Goal: Task Accomplishment & Management: Manage account settings

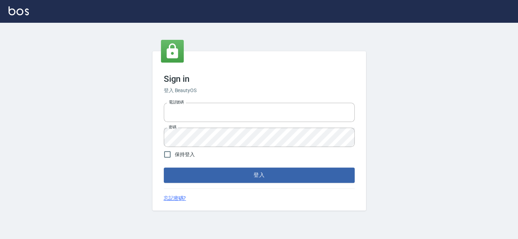
type input "27151227"
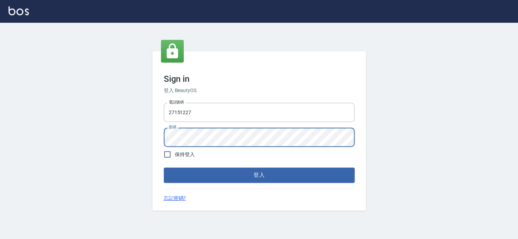
click at [109, 132] on div "Sign in 登入 BeautyOS 電話號碼 [PHONE_NUMBER] 電話號碼 密碼 密碼 保持登入 登入 忘記密碼?" at bounding box center [259, 131] width 518 height 217
click at [164, 168] on button "登入" at bounding box center [259, 175] width 191 height 15
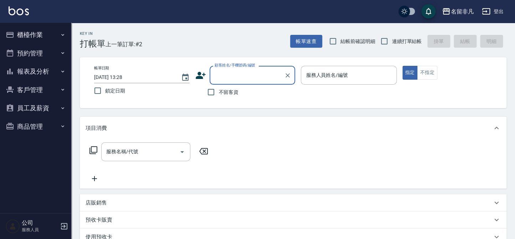
click at [32, 39] on button "櫃檯作業" at bounding box center [36, 35] width 66 height 19
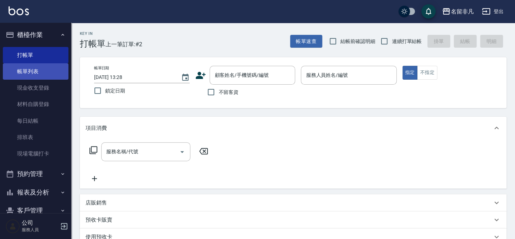
click at [32, 66] on link "帳單列表" at bounding box center [36, 71] width 66 height 16
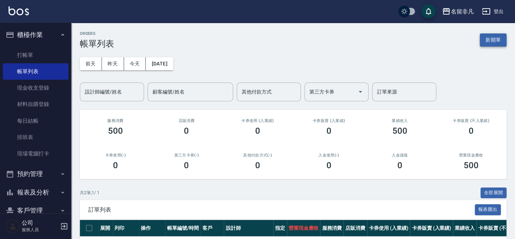
click at [496, 45] on button "新開單" at bounding box center [492, 39] width 27 height 13
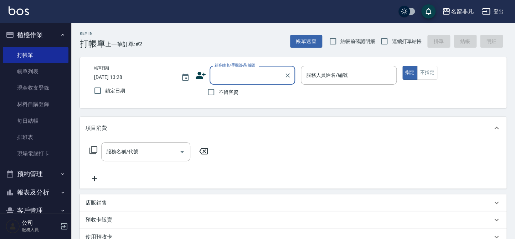
click at [227, 94] on span "不留客資" at bounding box center [228, 92] width 20 height 7
click at [218, 94] on input "不留客資" at bounding box center [210, 92] width 15 height 15
checkbox input "true"
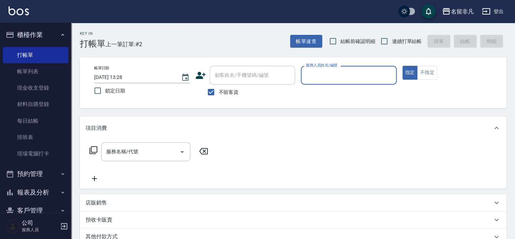
click at [323, 80] on input "服務人員姓名/編號" at bounding box center [348, 75] width 89 height 12
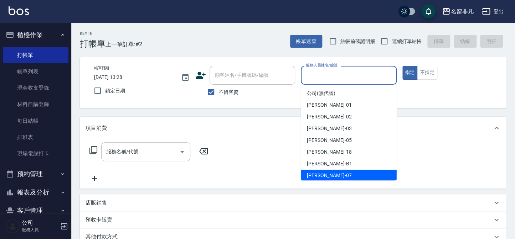
click at [323, 171] on div "[PERSON_NAME]-07" at bounding box center [348, 176] width 95 height 12
type input "[PERSON_NAME]-07"
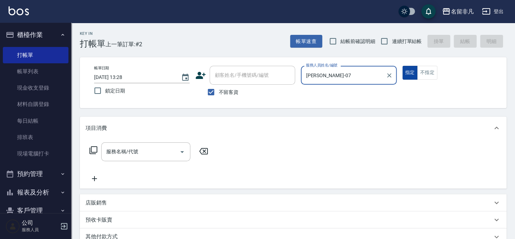
click at [420, 75] on button "不指定" at bounding box center [427, 73] width 20 height 14
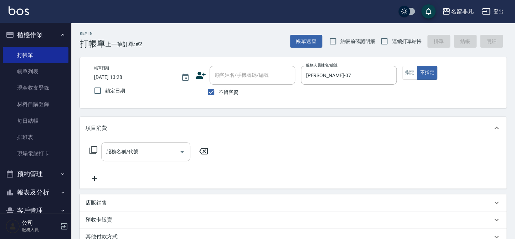
click at [165, 149] on input "服務名稱/代號" at bounding box center [140, 152] width 72 height 12
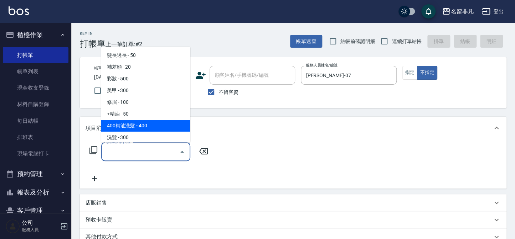
click at [131, 122] on span "400精油洗髮 - 400" at bounding box center [145, 126] width 89 height 12
type input "400精油洗髮(103)"
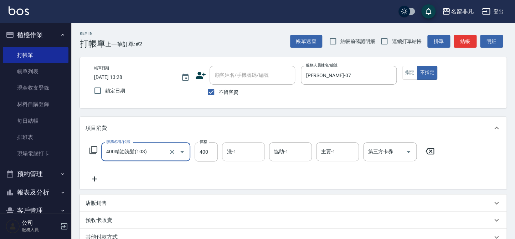
click at [232, 154] on div "洗-1 洗-1" at bounding box center [243, 151] width 43 height 19
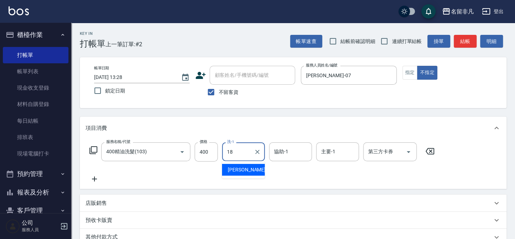
type input "[PERSON_NAME]-18"
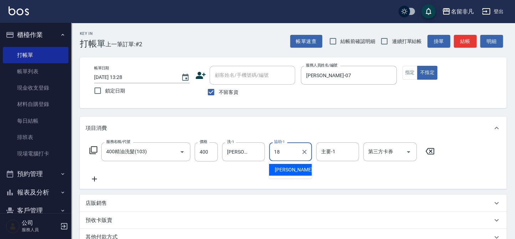
type input "[PERSON_NAME]-18"
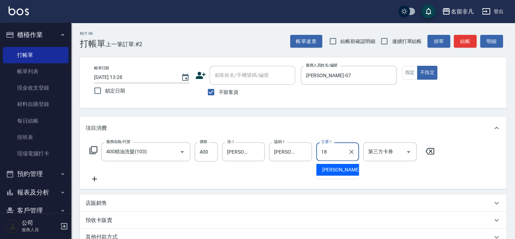
type input "[PERSON_NAME]-18"
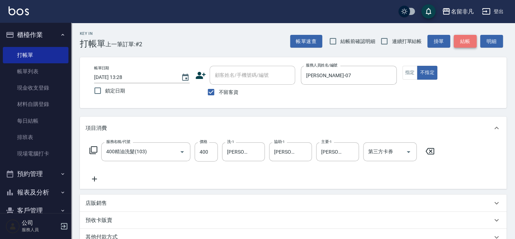
click at [462, 40] on button "結帳" at bounding box center [464, 41] width 23 height 13
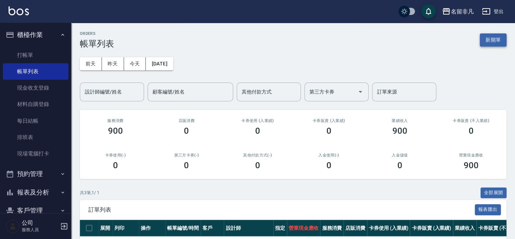
click at [493, 37] on button "新開單" at bounding box center [492, 39] width 27 height 13
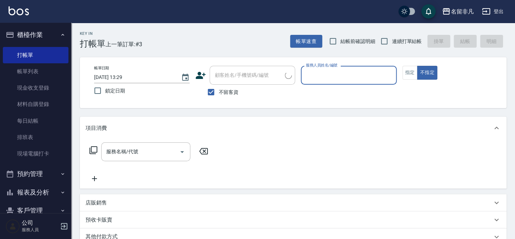
click at [227, 89] on span "不留客資" at bounding box center [228, 92] width 20 height 7
click at [218, 89] on input "不留客資" at bounding box center [210, 92] width 15 height 15
checkbox input "false"
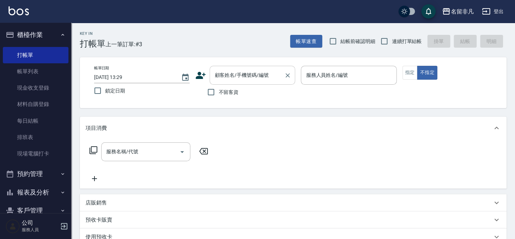
click at [238, 78] on div "顧客姓名/手機號碼/編號 顧客姓名/手機號碼/編號" at bounding box center [251, 75] width 85 height 19
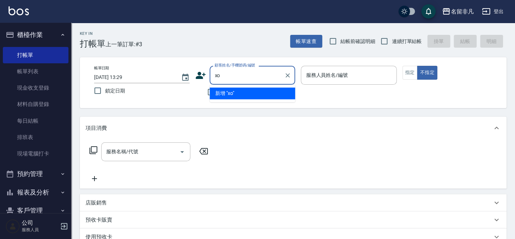
type input "x"
type input "類"
click at [241, 89] on li "[PERSON_NAME]/0975865208/null" at bounding box center [251, 94] width 85 height 12
type input "[PERSON_NAME]/0975865208/null"
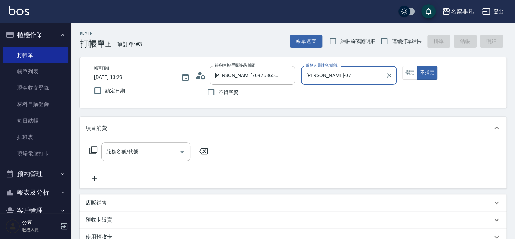
type input "[PERSON_NAME]-07"
click at [411, 77] on button "指定" at bounding box center [409, 73] width 15 height 14
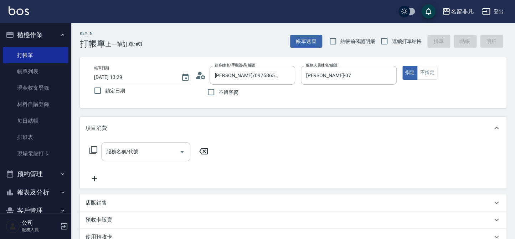
click at [165, 143] on div "服務名稱/代號" at bounding box center [145, 151] width 89 height 19
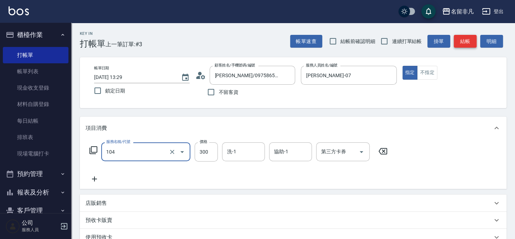
type input "洗髮(104)"
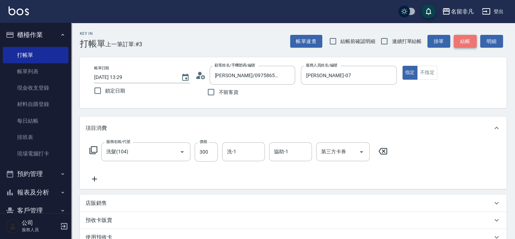
click at [471, 36] on button "結帳" at bounding box center [464, 41] width 23 height 13
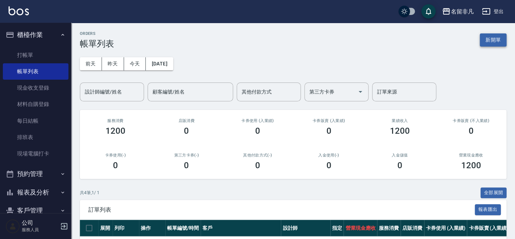
click at [496, 38] on button "新開單" at bounding box center [492, 39] width 27 height 13
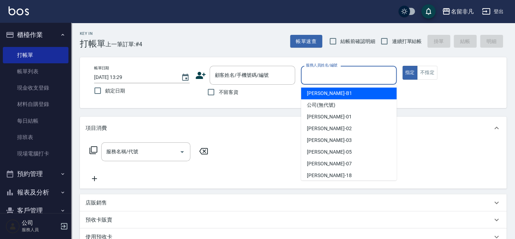
click at [321, 70] on div "服務人員姓名/編號 服務人員姓名/編號" at bounding box center [348, 75] width 95 height 19
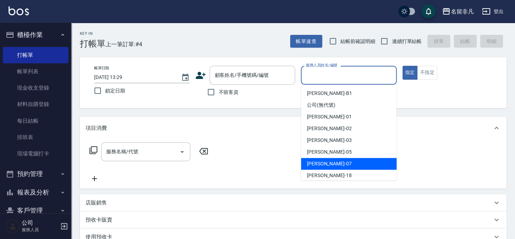
click at [317, 159] on div "[PERSON_NAME]-07" at bounding box center [348, 164] width 95 height 12
type input "[PERSON_NAME]-07"
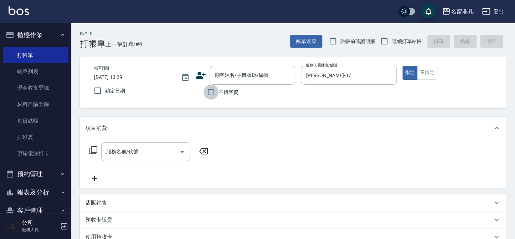
click at [207, 90] on input "不留客資" at bounding box center [210, 92] width 15 height 15
checkbox input "true"
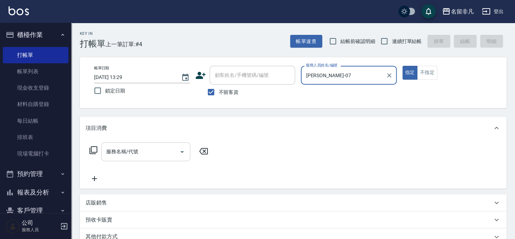
click at [163, 145] on div "服務名稱/代號" at bounding box center [145, 151] width 89 height 19
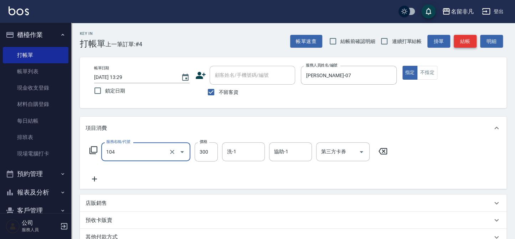
type input "洗髮(104)"
click at [463, 47] on button "結帳" at bounding box center [464, 41] width 23 height 13
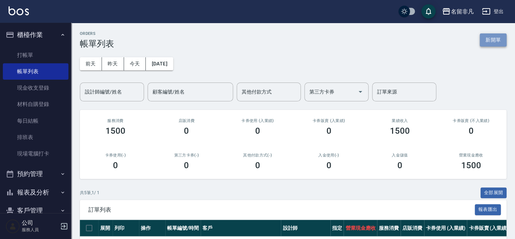
click at [490, 40] on button "新開單" at bounding box center [492, 39] width 27 height 13
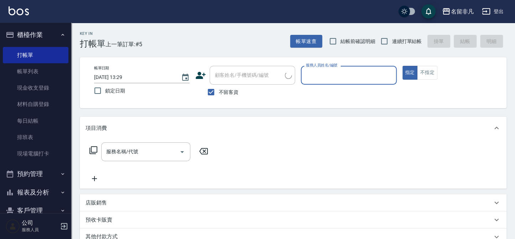
click at [354, 73] on input "服務人員姓名/編號" at bounding box center [348, 75] width 89 height 12
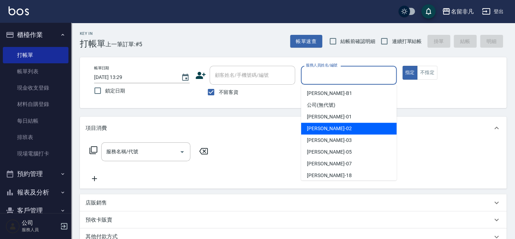
drag, startPoint x: 350, startPoint y: 128, endPoint x: 322, endPoint y: 124, distance: 28.1
click at [349, 127] on div "[PERSON_NAME]-02" at bounding box center [348, 129] width 95 height 12
type input "[PERSON_NAME]-02"
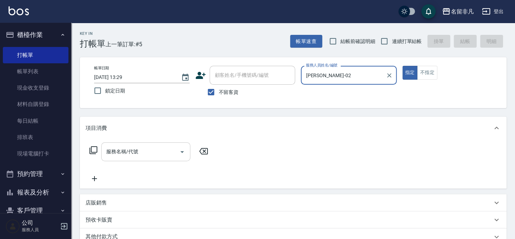
click at [140, 157] on input "服務名稱/代號" at bounding box center [140, 152] width 72 height 12
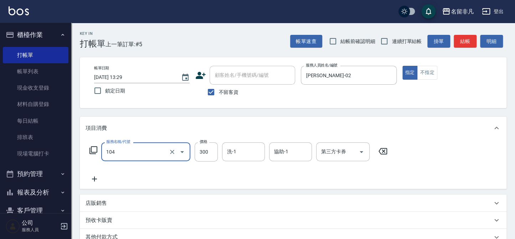
type input "洗髮(104)"
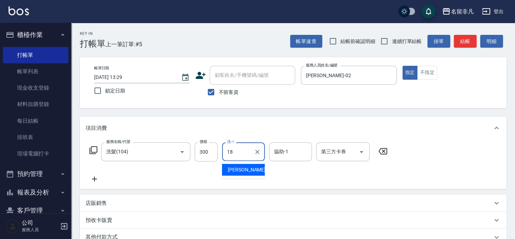
type input "[PERSON_NAME]-18"
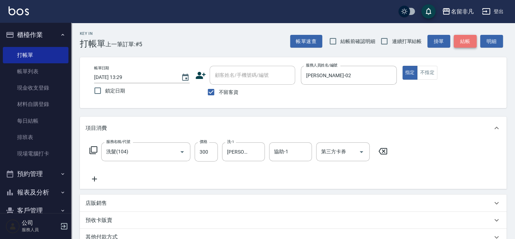
click at [465, 43] on button "結帳" at bounding box center [464, 41] width 23 height 13
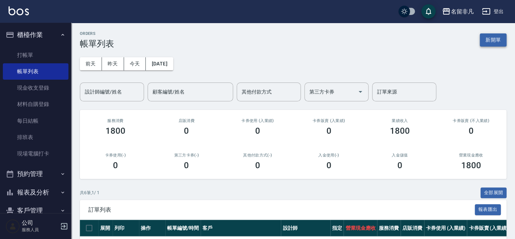
click at [494, 39] on button "新開單" at bounding box center [492, 39] width 27 height 13
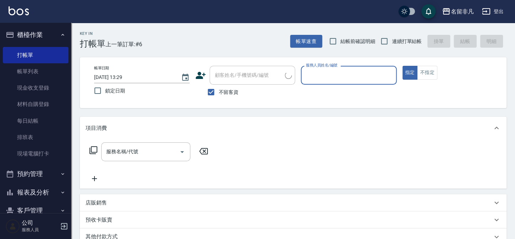
click at [338, 72] on input "服務人員姓名/編號" at bounding box center [348, 75] width 89 height 12
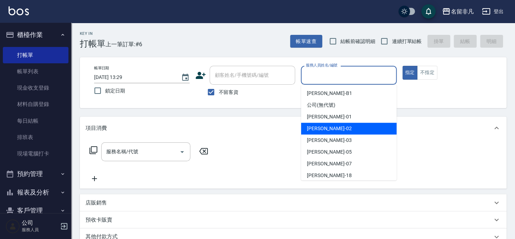
click at [334, 125] on div "[PERSON_NAME]-02" at bounding box center [348, 129] width 95 height 12
type input "[PERSON_NAME]-02"
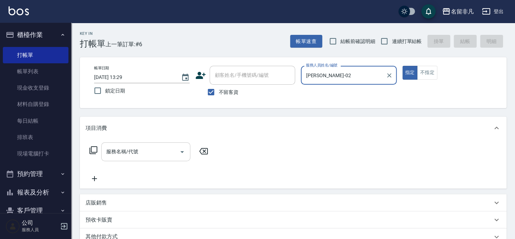
click at [158, 150] on input "服務名稱/代號" at bounding box center [140, 152] width 72 height 12
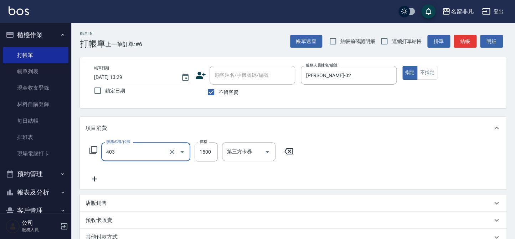
type input "染髮(403)"
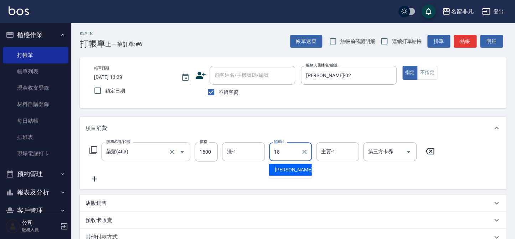
type input "[PERSON_NAME]-18"
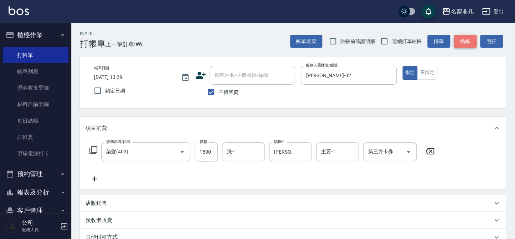
click at [454, 37] on button "結帳" at bounding box center [464, 41] width 23 height 13
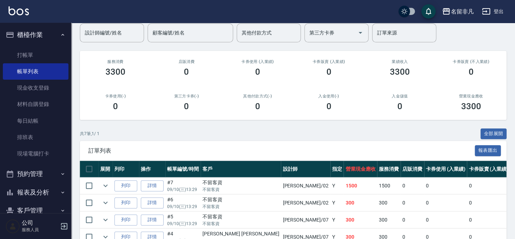
scroll to position [64, 0]
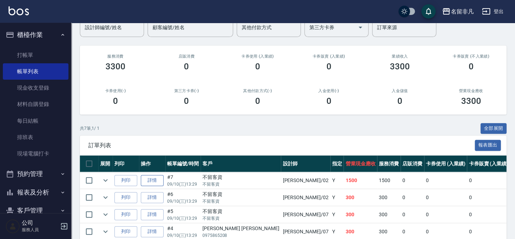
click at [144, 176] on link "詳情" at bounding box center [152, 180] width 23 height 11
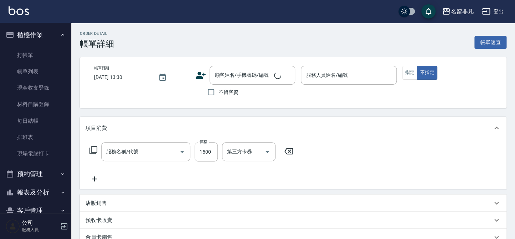
type input "[DATE] 13:29"
checkbox input "true"
type input "[PERSON_NAME]-02"
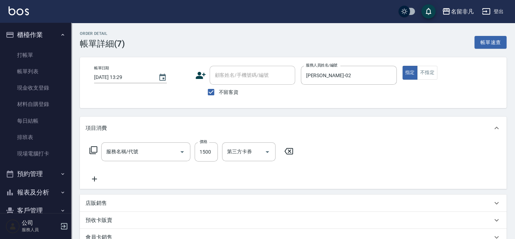
type input "染髮(403)"
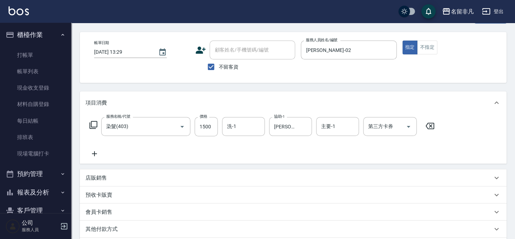
scroll to position [64, 0]
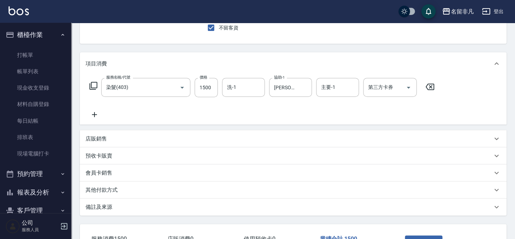
click at [108, 187] on p "其他付款方式" at bounding box center [101, 190] width 32 height 7
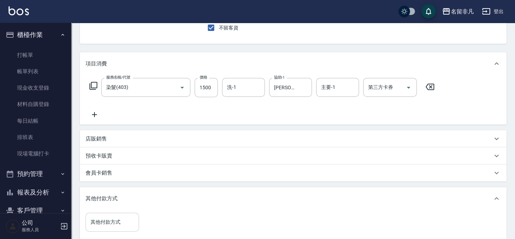
click at [104, 217] on div "其他付款方式 其他付款方式" at bounding box center [111, 222] width 53 height 19
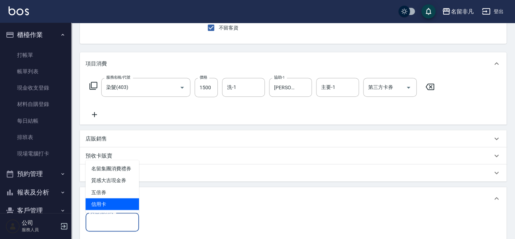
click at [105, 206] on span "信用卡" at bounding box center [111, 204] width 53 height 12
type input "信用卡"
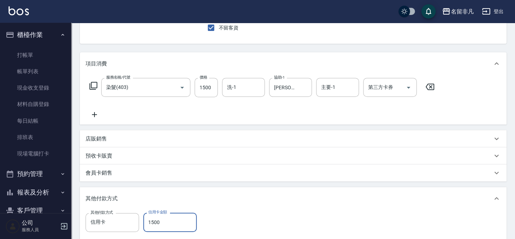
type input "1500"
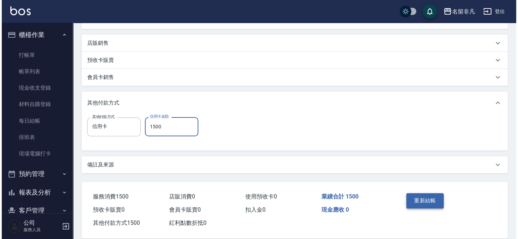
scroll to position [162, 0]
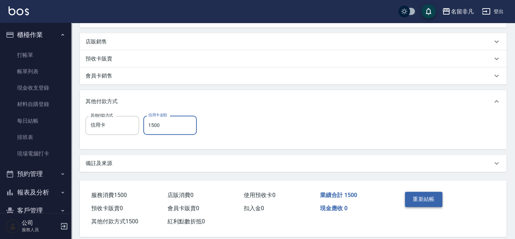
click at [415, 202] on button "重新結帳" at bounding box center [424, 199] width 38 height 15
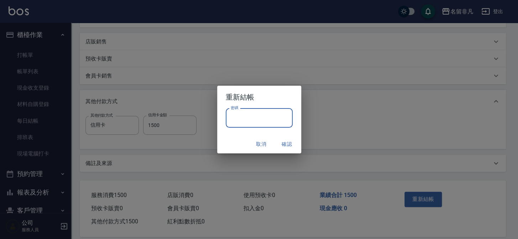
click at [287, 125] on input "密碼" at bounding box center [259, 118] width 67 height 19
type input "****"
click at [291, 142] on button "確認" at bounding box center [287, 144] width 23 height 13
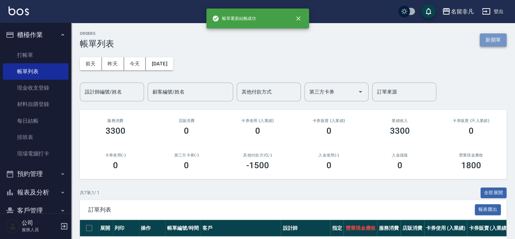
click at [492, 44] on button "新開單" at bounding box center [492, 39] width 27 height 13
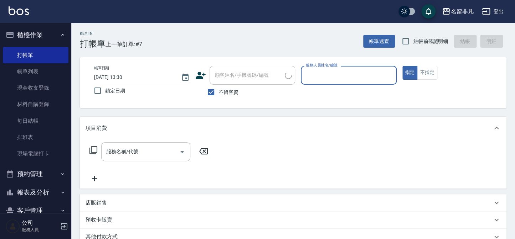
click at [351, 72] on input "服務人員姓名/編號" at bounding box center [348, 75] width 89 height 12
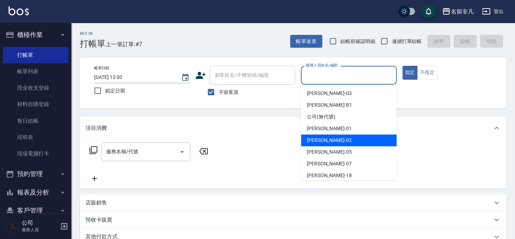
click at [324, 137] on span "[PERSON_NAME]-02" at bounding box center [329, 140] width 45 height 7
type input "[PERSON_NAME]-02"
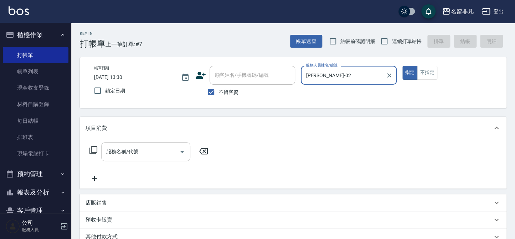
click at [146, 153] on input "服務名稱/代號" at bounding box center [140, 152] width 72 height 12
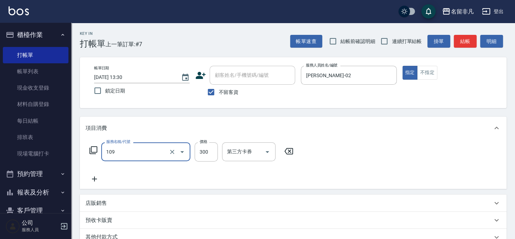
type input "洗髮卷(109)"
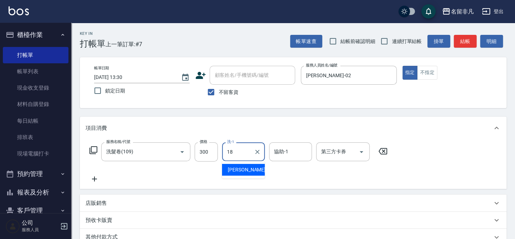
type input "[PERSON_NAME]-18"
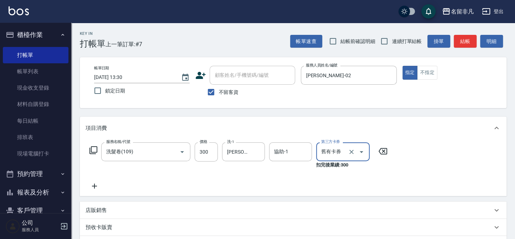
type input "舊有卡券"
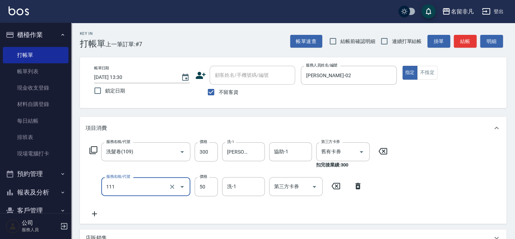
type input "上捲(111)"
type input "200"
click at [466, 47] on button "結帳" at bounding box center [464, 41] width 23 height 13
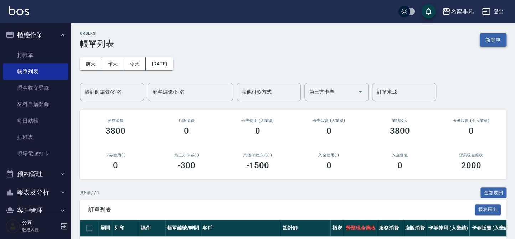
click at [495, 39] on button "新開單" at bounding box center [492, 39] width 27 height 13
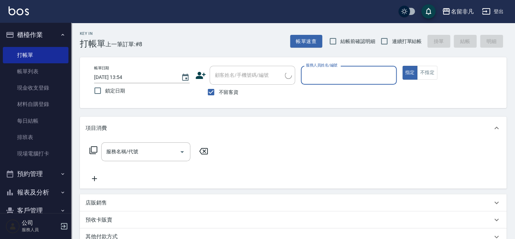
click at [345, 76] on input "服務人員姓名/編號" at bounding box center [348, 75] width 89 height 12
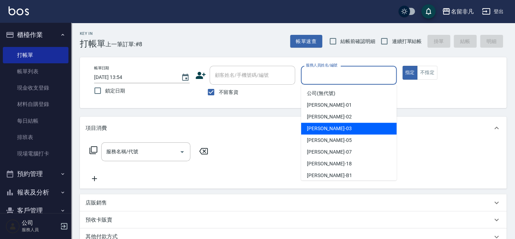
click at [334, 127] on div "[PERSON_NAME] -03" at bounding box center [348, 129] width 95 height 12
type input "[PERSON_NAME]-03"
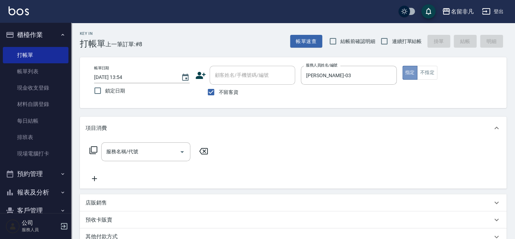
drag, startPoint x: 410, startPoint y: 72, endPoint x: 251, endPoint y: 116, distance: 164.3
click at [409, 73] on button "指定" at bounding box center [409, 73] width 15 height 14
click at [94, 147] on icon at bounding box center [93, 150] width 9 height 9
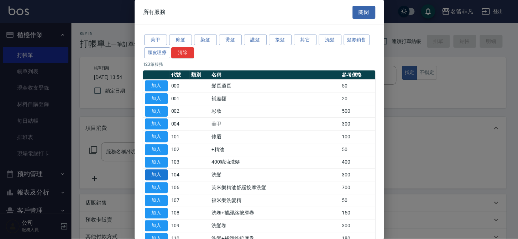
click at [147, 171] on button "加入" at bounding box center [156, 175] width 23 height 11
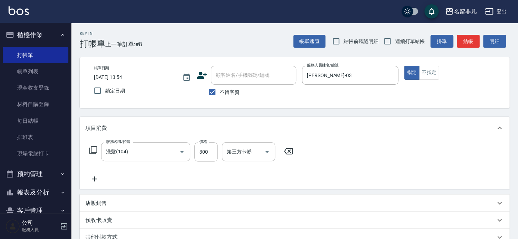
type input "洗髮(104)"
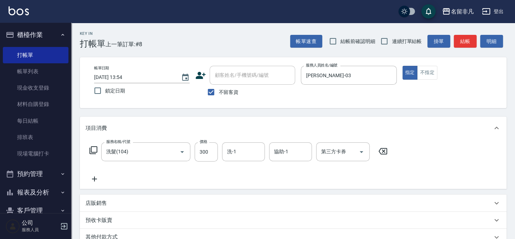
drag, startPoint x: 411, startPoint y: 73, endPoint x: 402, endPoint y: 79, distance: 11.3
click at [411, 73] on button "指定" at bounding box center [409, 73] width 15 height 14
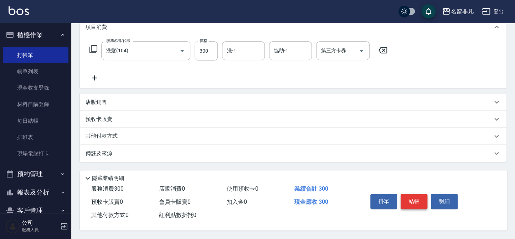
scroll to position [103, 0]
click at [417, 203] on button "結帳" at bounding box center [413, 201] width 27 height 15
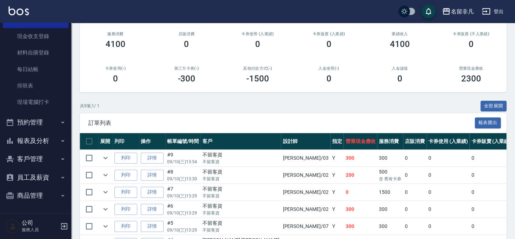
scroll to position [53, 0]
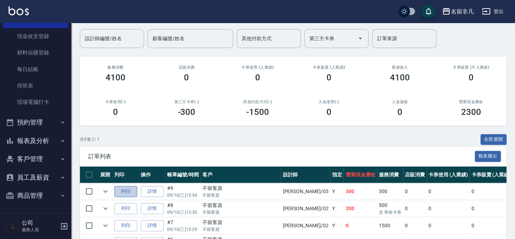
click at [128, 191] on button "列印" at bounding box center [125, 191] width 23 height 11
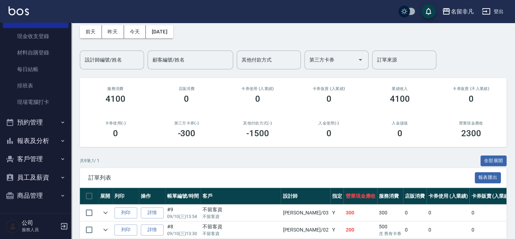
scroll to position [0, 0]
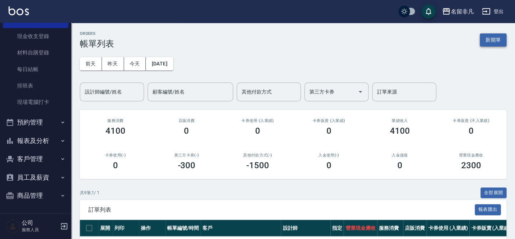
click at [495, 35] on button "新開單" at bounding box center [492, 39] width 27 height 13
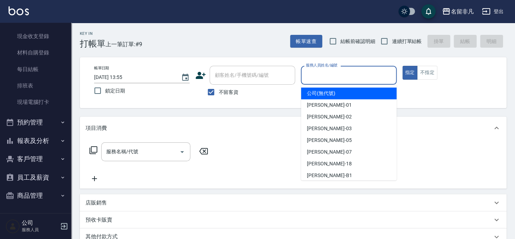
click at [332, 75] on input "服務人員姓名/編號" at bounding box center [348, 75] width 89 height 12
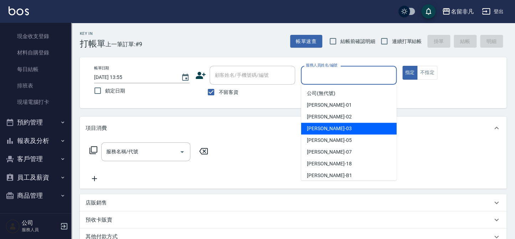
click at [335, 131] on div "[PERSON_NAME] -03" at bounding box center [348, 129] width 95 height 12
type input "[PERSON_NAME]-03"
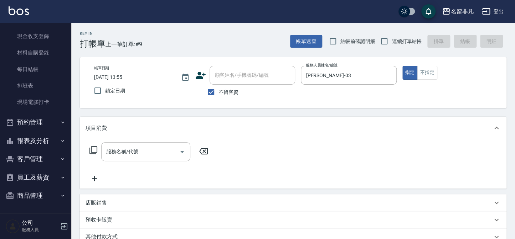
click at [93, 150] on icon at bounding box center [93, 150] width 9 height 9
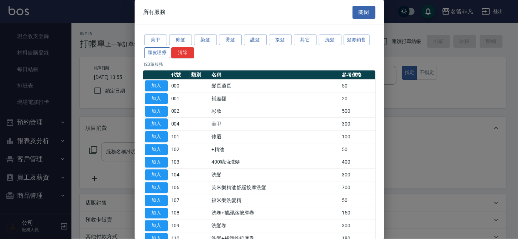
click at [149, 53] on button "頭皮理療" at bounding box center [157, 52] width 26 height 11
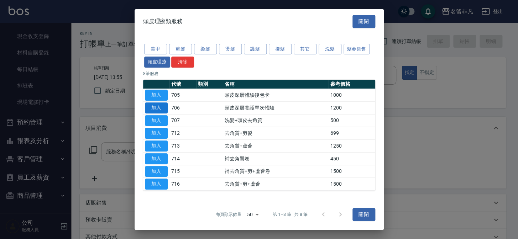
click at [153, 105] on button "加入" at bounding box center [156, 108] width 23 height 11
type input "頭皮深層養護單次體驗(706)"
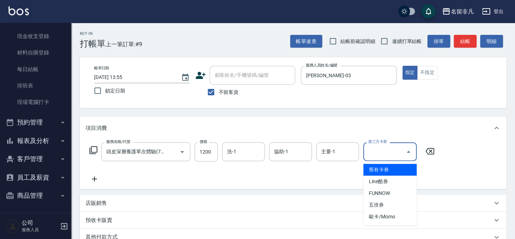
click at [385, 156] on input "第三方卡券" at bounding box center [384, 152] width 36 height 12
click at [390, 170] on span "舊有卡券" at bounding box center [389, 170] width 53 height 12
type input "舊有卡券"
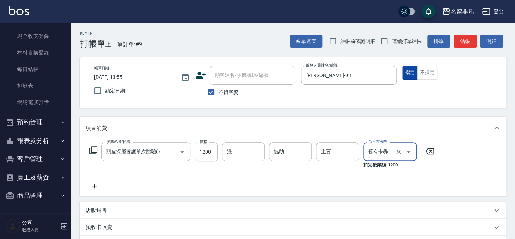
click at [407, 72] on button "指定" at bounding box center [409, 73] width 15 height 14
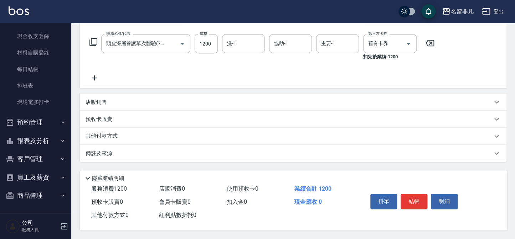
scroll to position [110, 0]
click at [414, 200] on button "結帳" at bounding box center [413, 201] width 27 height 15
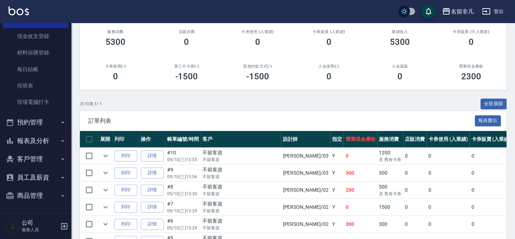
scroll to position [97, 0]
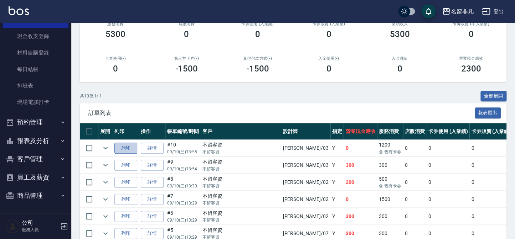
click at [125, 146] on button "列印" at bounding box center [125, 148] width 23 height 11
click at [128, 146] on button "列印" at bounding box center [125, 148] width 23 height 11
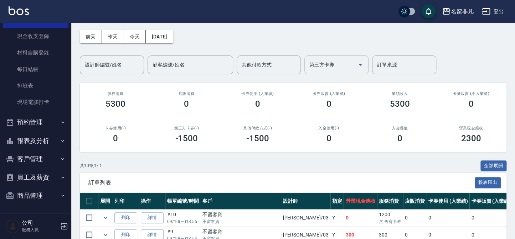
scroll to position [0, 0]
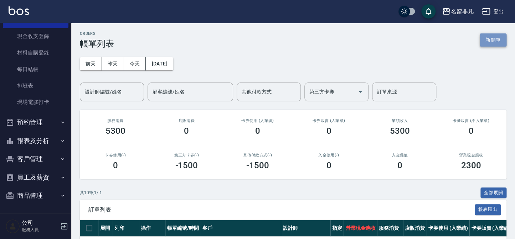
click at [493, 36] on button "新開單" at bounding box center [492, 39] width 27 height 13
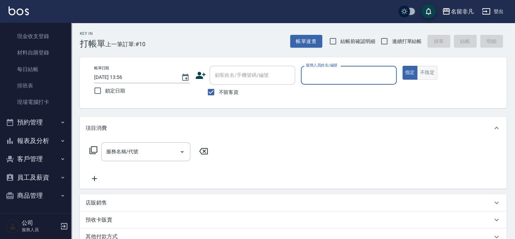
click at [430, 68] on button "不指定" at bounding box center [427, 73] width 20 height 14
click at [345, 71] on input "服務人員姓名/編號" at bounding box center [348, 75] width 89 height 12
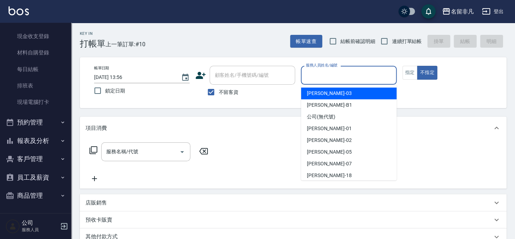
click at [331, 94] on div "[PERSON_NAME] -03" at bounding box center [348, 94] width 95 height 12
type input "[PERSON_NAME]-03"
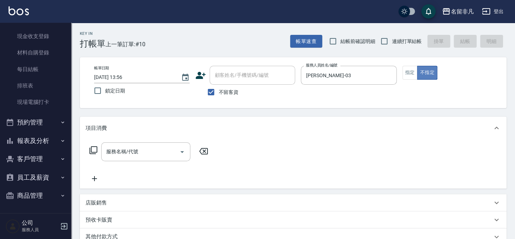
click at [422, 71] on button "不指定" at bounding box center [427, 73] width 20 height 14
click at [93, 149] on icon at bounding box center [93, 150] width 9 height 9
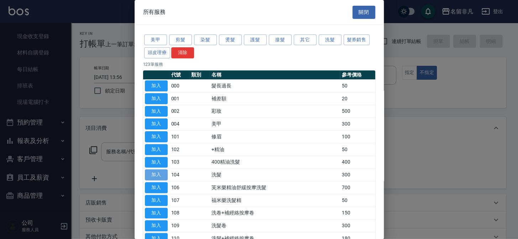
click at [154, 172] on button "加入" at bounding box center [156, 175] width 23 height 11
type input "洗髮(104)"
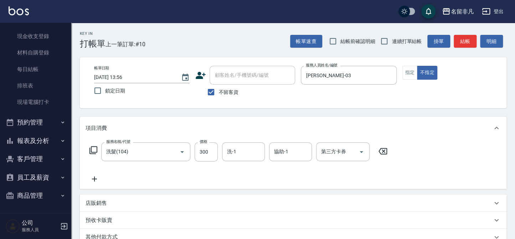
click at [96, 180] on icon at bounding box center [94, 179] width 18 height 9
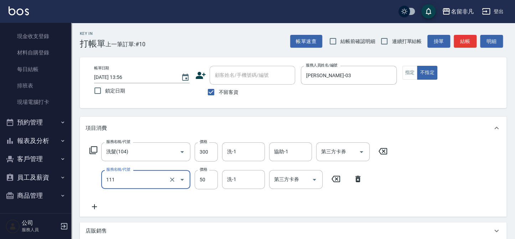
type input "上捲(111)"
click at [332, 200] on div "服務名稱/代號 洗髮(104) 服務名稱/代號 價格 300 價格 洗-1 洗-1 協助-1 協助-1 第三方卡券 第三方卡券 服務名稱/代號 上捲(111)…" at bounding box center [238, 176] width 306 height 69
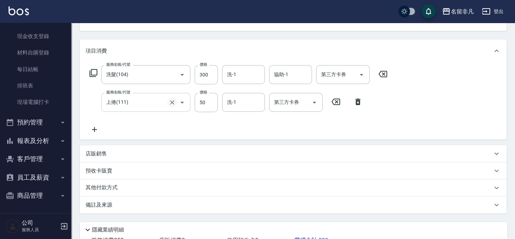
scroll to position [66, 0]
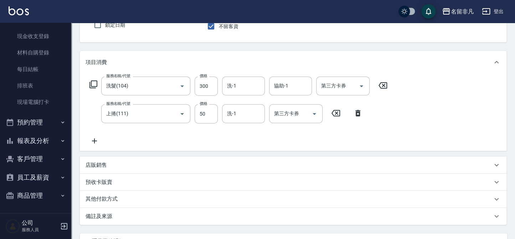
click at [359, 112] on icon at bounding box center [357, 113] width 5 height 6
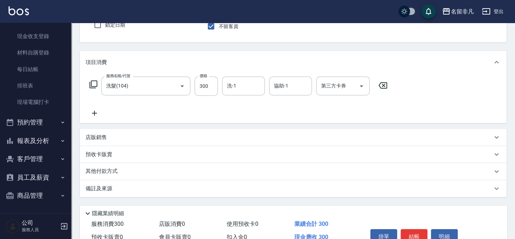
click at [93, 111] on icon at bounding box center [94, 113] width 18 height 9
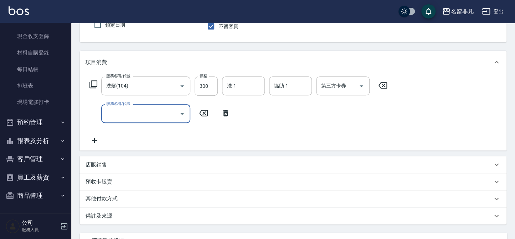
click at [116, 113] on input "服務名稱/代號" at bounding box center [140, 114] width 72 height 12
type input "+精油(102)"
click at [186, 131] on div "服務名稱/代號 洗髮(104) 服務名稱/代號 價格 300 價格 洗-1 洗-1 協助-1 協助-1 第三方卡券 第三方卡券 服務名稱/代號 +精油(102…" at bounding box center [238, 111] width 306 height 69
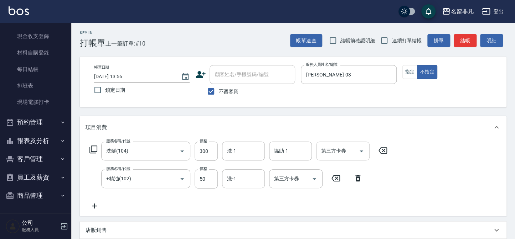
scroll to position [0, 0]
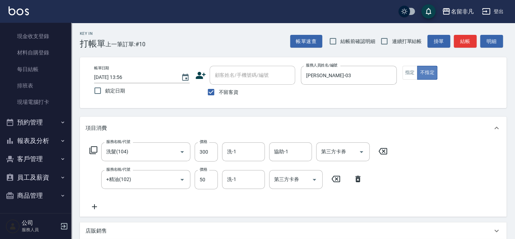
drag, startPoint x: 433, startPoint y: 69, endPoint x: 432, endPoint y: 76, distance: 6.8
click at [433, 70] on button "不指定" at bounding box center [427, 73] width 20 height 14
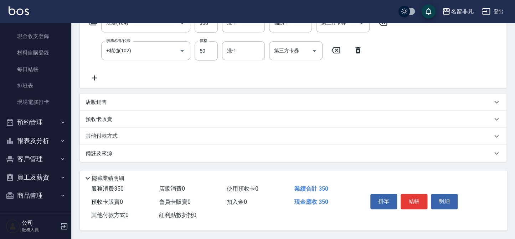
scroll to position [131, 0]
click at [415, 201] on button "結帳" at bounding box center [413, 201] width 27 height 15
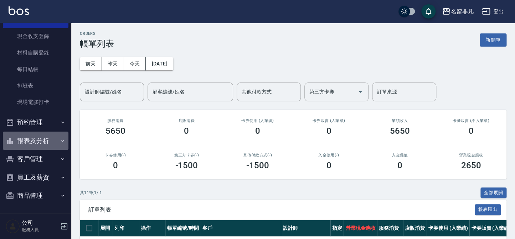
click at [39, 138] on button "報表及分析" at bounding box center [36, 141] width 66 height 19
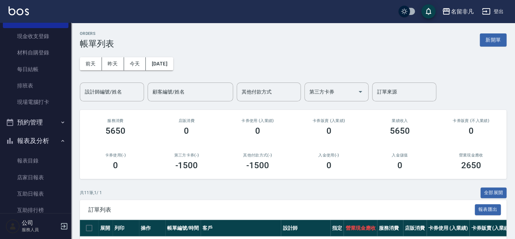
scroll to position [84, 0]
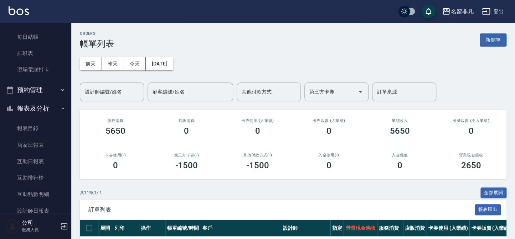
click at [32, 105] on button "報表及分析" at bounding box center [36, 108] width 66 height 19
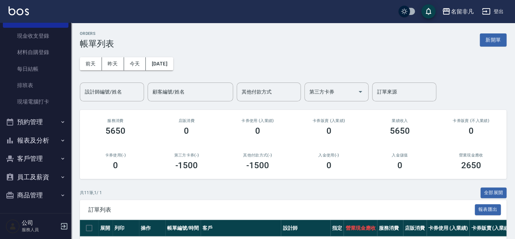
scroll to position [52, 0]
click at [36, 138] on button "報表及分析" at bounding box center [36, 140] width 66 height 19
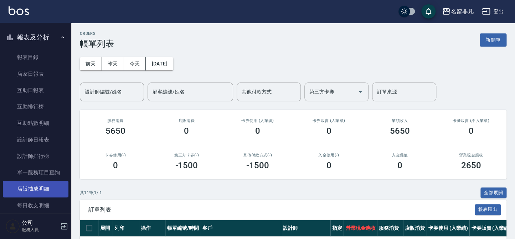
scroll to position [181, 0]
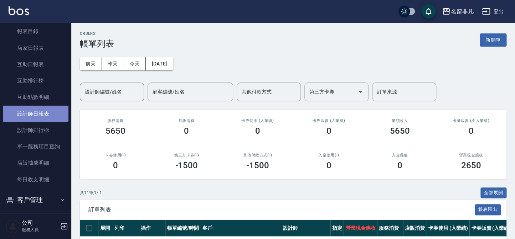
click at [44, 111] on link "設計師日報表" at bounding box center [36, 114] width 66 height 16
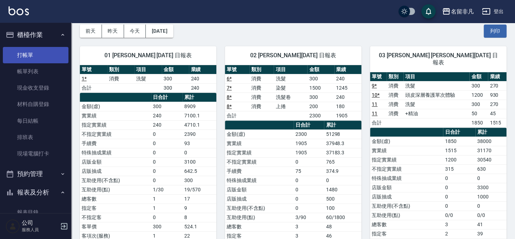
scroll to position [32, 0]
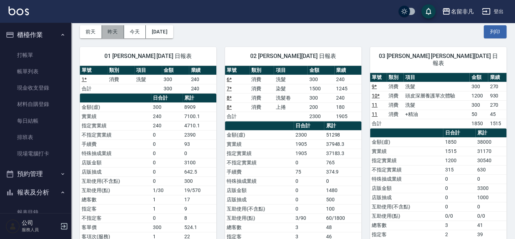
click at [114, 28] on button "昨天" at bounding box center [113, 31] width 22 height 13
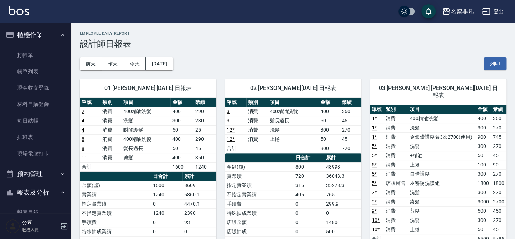
click at [22, 32] on button "櫃檯作業" at bounding box center [36, 35] width 66 height 19
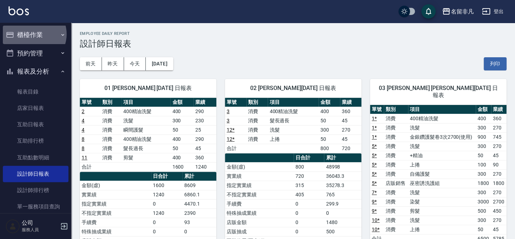
click at [32, 34] on button "櫃檯作業" at bounding box center [36, 35] width 66 height 19
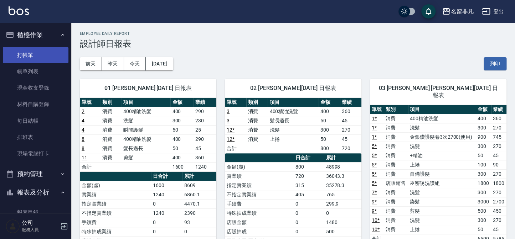
click at [35, 54] on link "打帳單" at bounding box center [36, 55] width 66 height 16
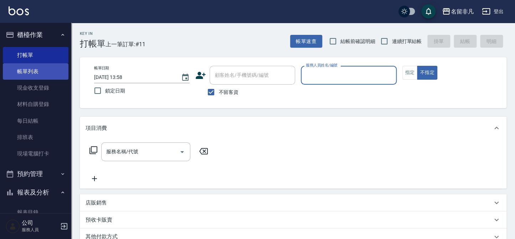
click at [41, 68] on link "帳單列表" at bounding box center [36, 71] width 66 height 16
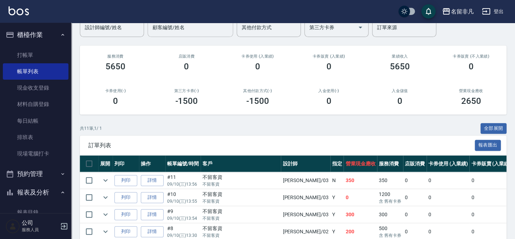
scroll to position [97, 0]
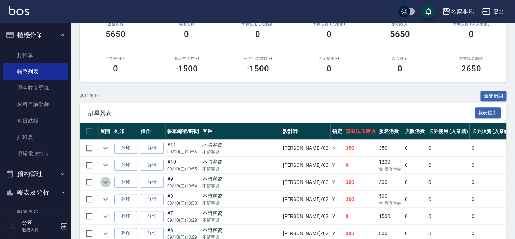
click at [103, 183] on icon "expand row" at bounding box center [105, 182] width 9 height 9
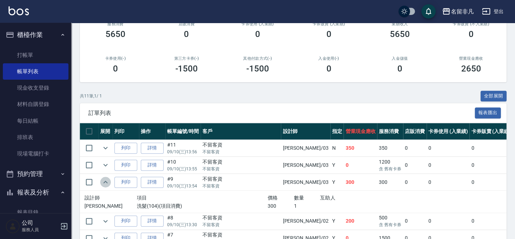
click at [103, 183] on icon "expand row" at bounding box center [105, 182] width 9 height 9
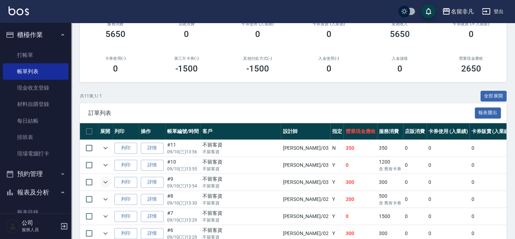
scroll to position [129, 0]
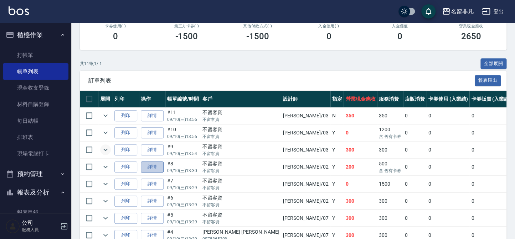
click at [158, 165] on link "詳情" at bounding box center [152, 167] width 23 height 11
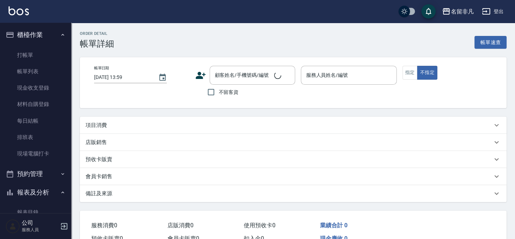
type input "[DATE] 13:30"
checkbox input "true"
type input "[PERSON_NAME]-02"
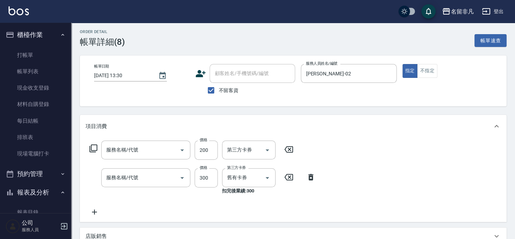
type input "上捲(111)"
type input "洗髮卷(109)"
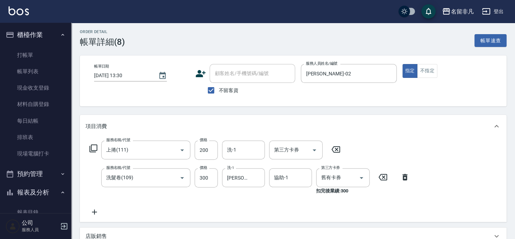
scroll to position [32, 0]
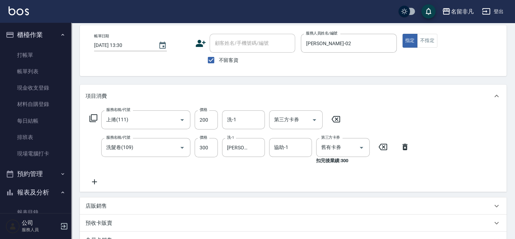
click at [101, 183] on icon at bounding box center [94, 182] width 18 height 9
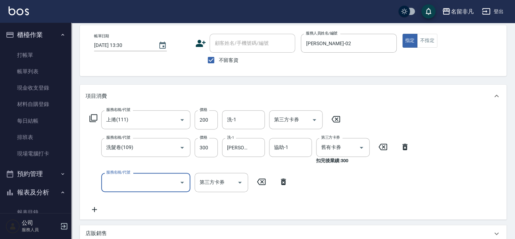
click at [123, 184] on input "服務名稱/代號" at bounding box center [140, 182] width 72 height 12
type input "洗髮券(903)"
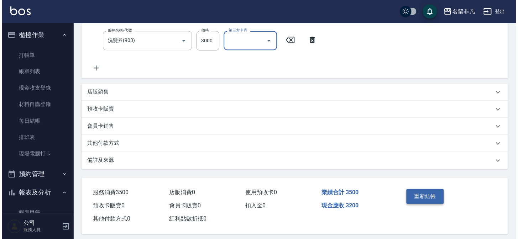
scroll to position [179, 0]
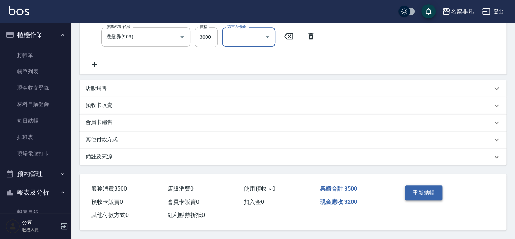
click at [411, 194] on button "重新結帳" at bounding box center [424, 193] width 38 height 15
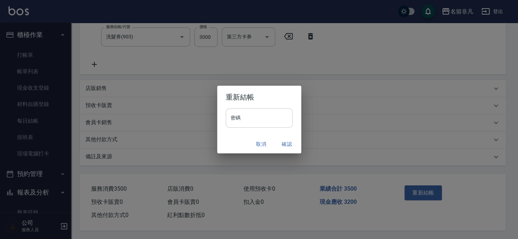
click at [274, 126] on input "密碼" at bounding box center [259, 118] width 67 height 19
type input "****"
click at [290, 139] on button "確認" at bounding box center [287, 144] width 23 height 13
